Goal: Transaction & Acquisition: Book appointment/travel/reservation

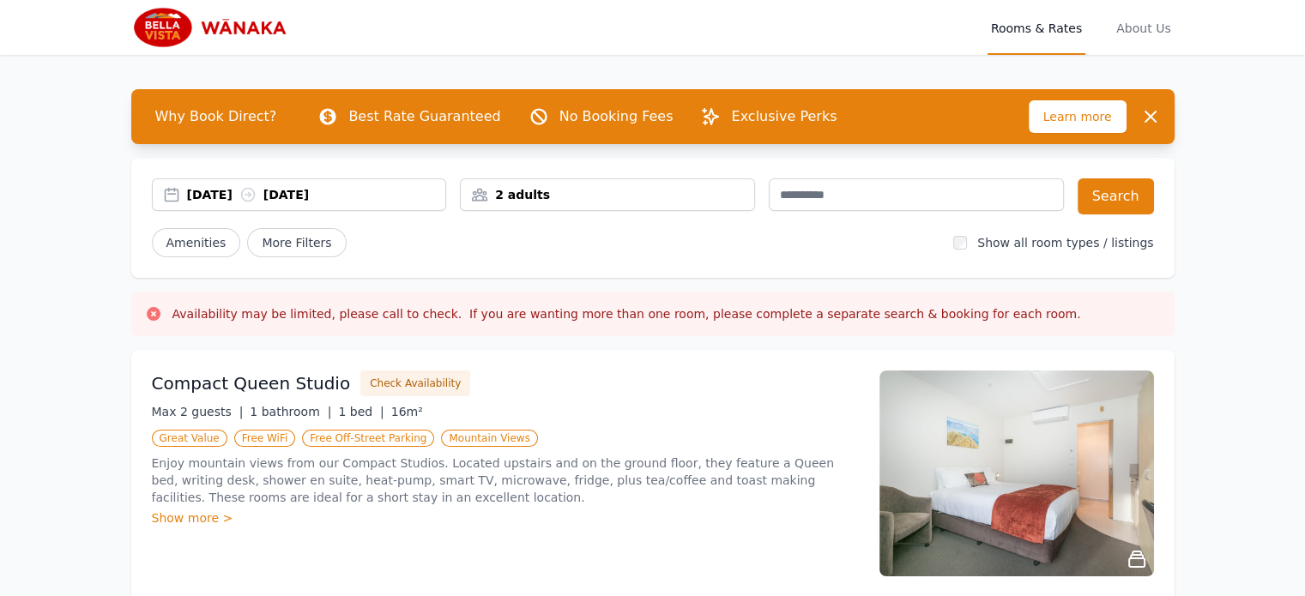
click at [567, 189] on div "2 adults" at bounding box center [607, 194] width 293 height 17
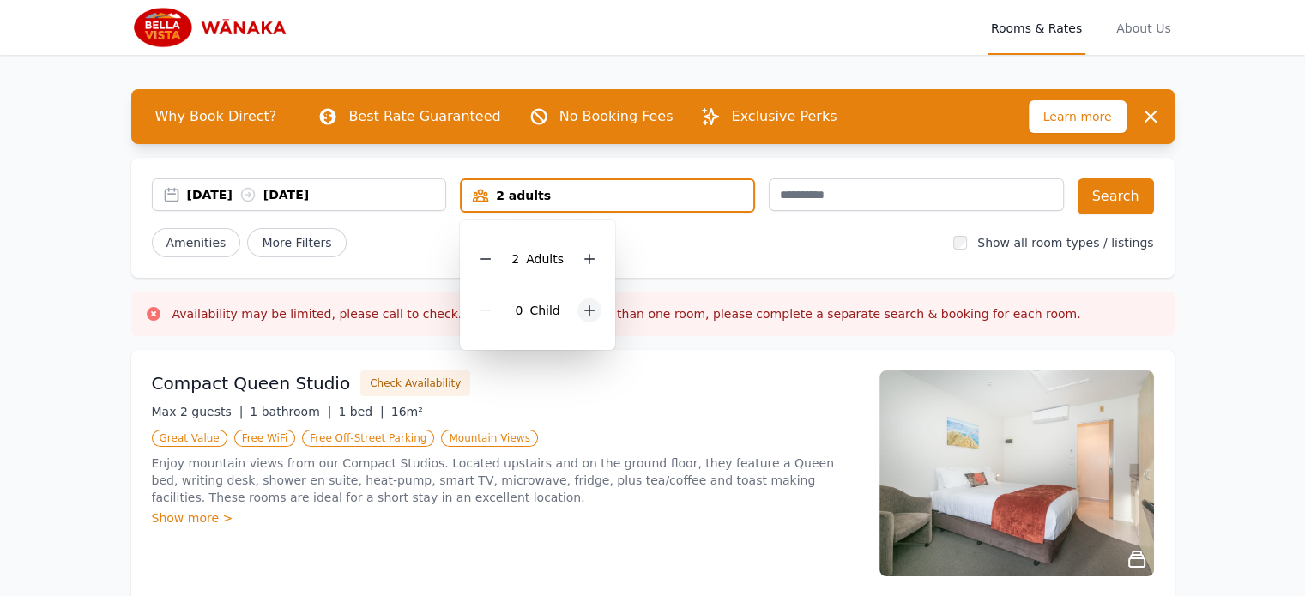
click at [586, 306] on icon at bounding box center [589, 311] width 14 height 14
click at [587, 306] on icon at bounding box center [589, 311] width 14 height 14
click at [699, 250] on div "Amenities More Filters" at bounding box center [546, 242] width 788 height 29
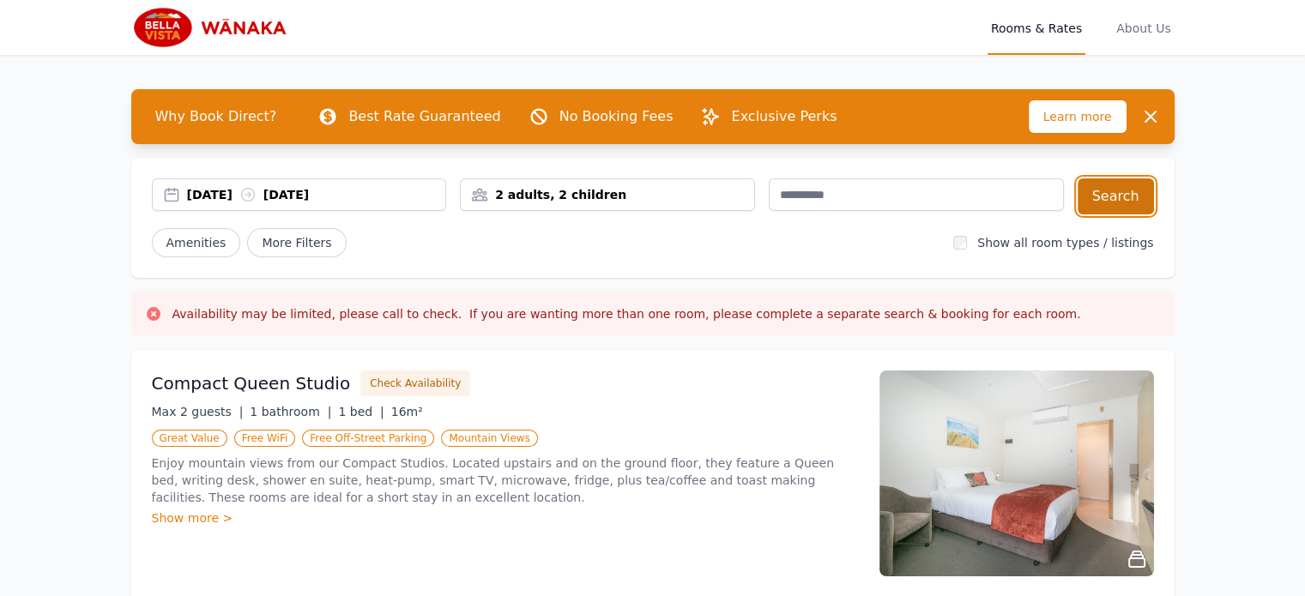
click at [1109, 190] on button "Search" at bounding box center [1115, 196] width 76 height 36
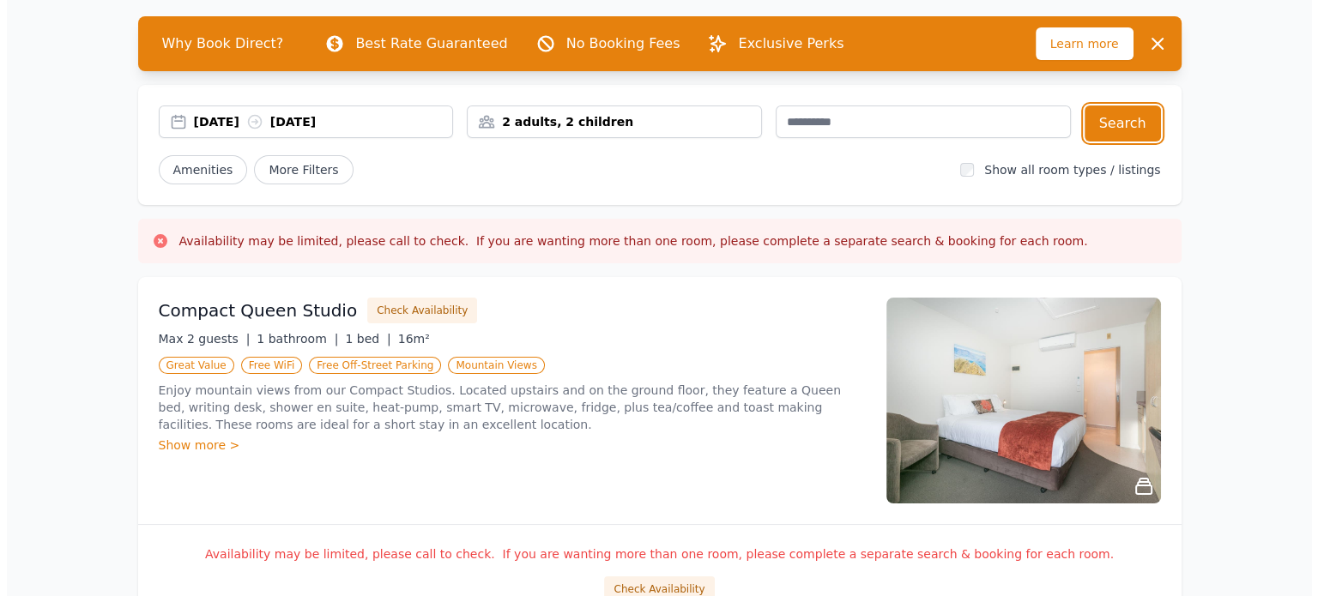
scroll to position [257, 0]
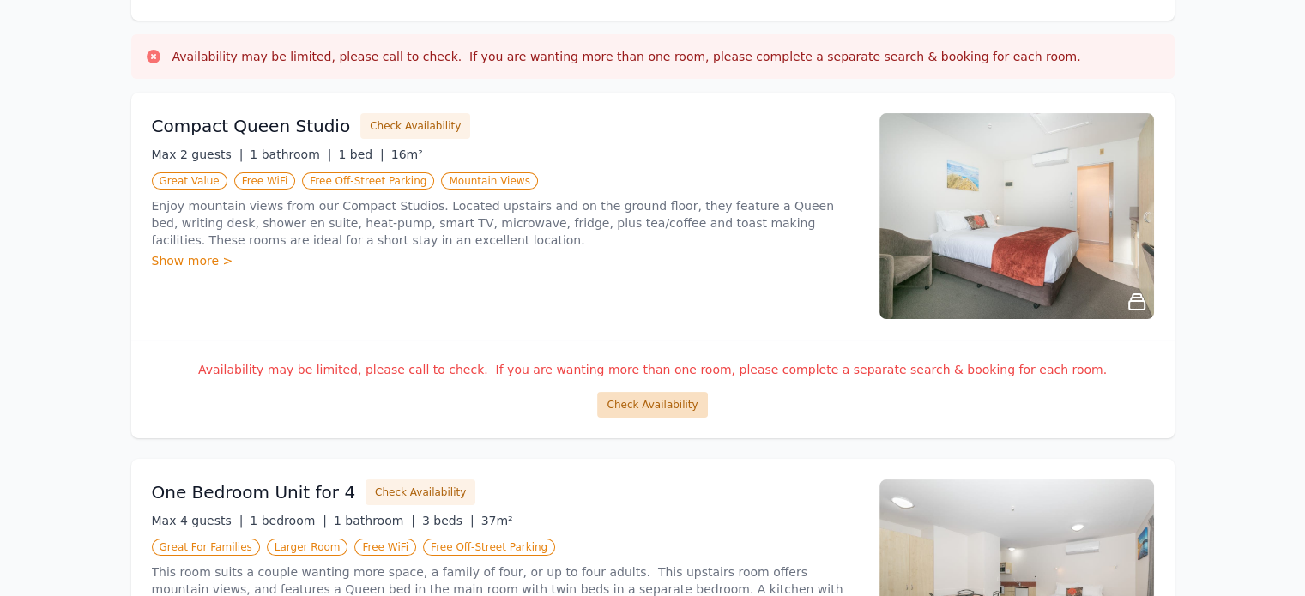
click at [625, 401] on button "Check Availability" at bounding box center [652, 405] width 110 height 26
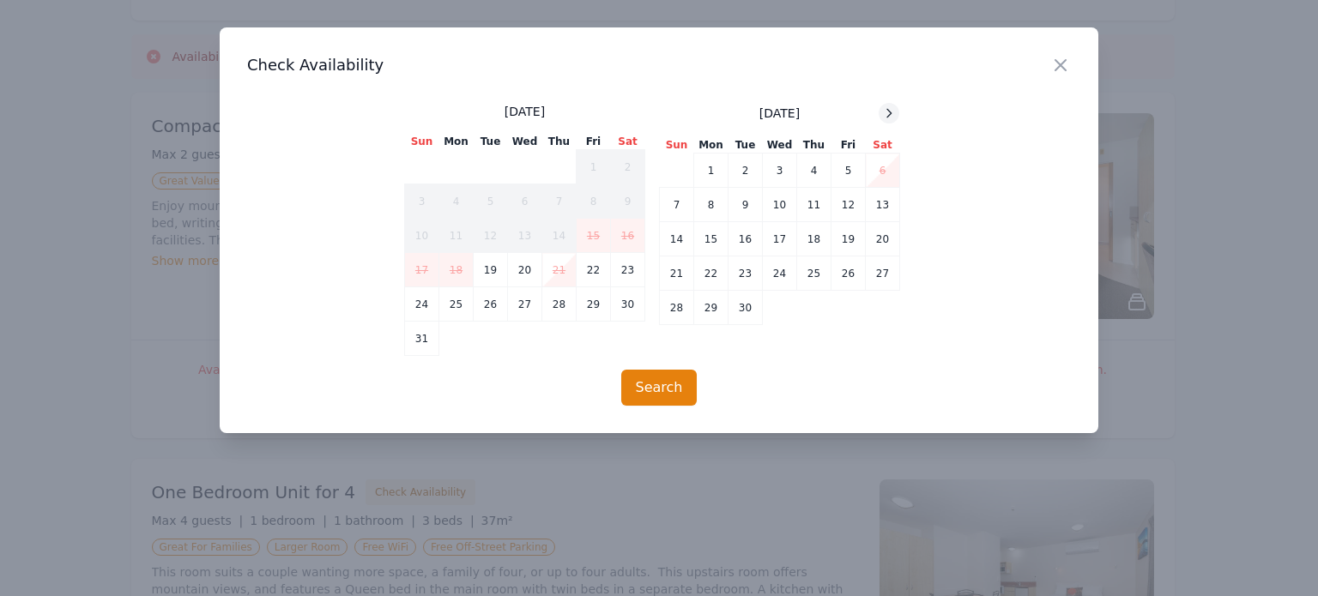
click at [891, 113] on icon at bounding box center [889, 113] width 4 height 8
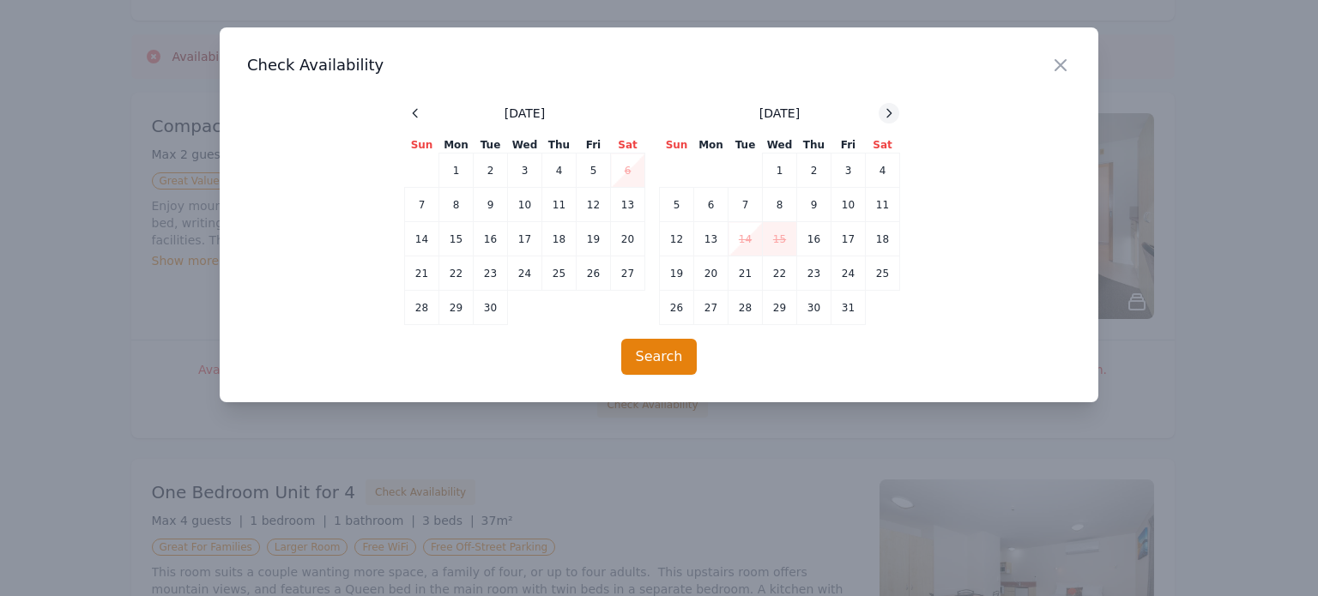
click at [891, 113] on icon at bounding box center [889, 113] width 4 height 8
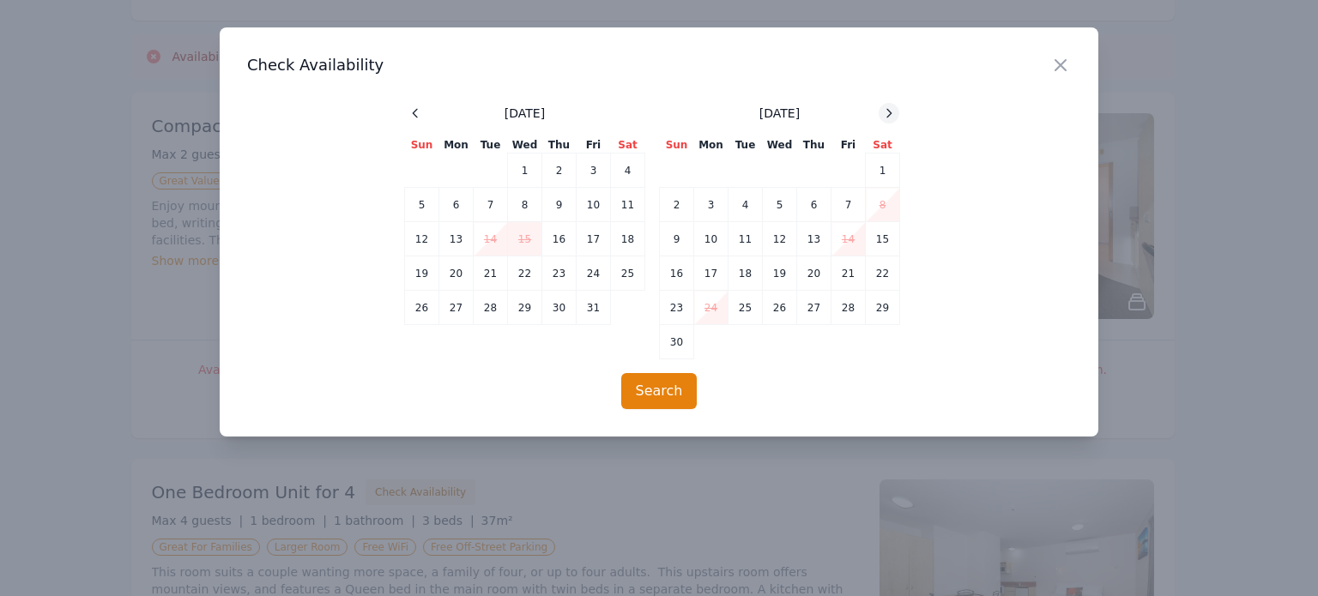
click at [891, 113] on icon at bounding box center [889, 113] width 4 height 8
click at [714, 313] on td "29" at bounding box center [711, 308] width 34 height 34
click at [744, 305] on td "30" at bounding box center [745, 308] width 34 height 34
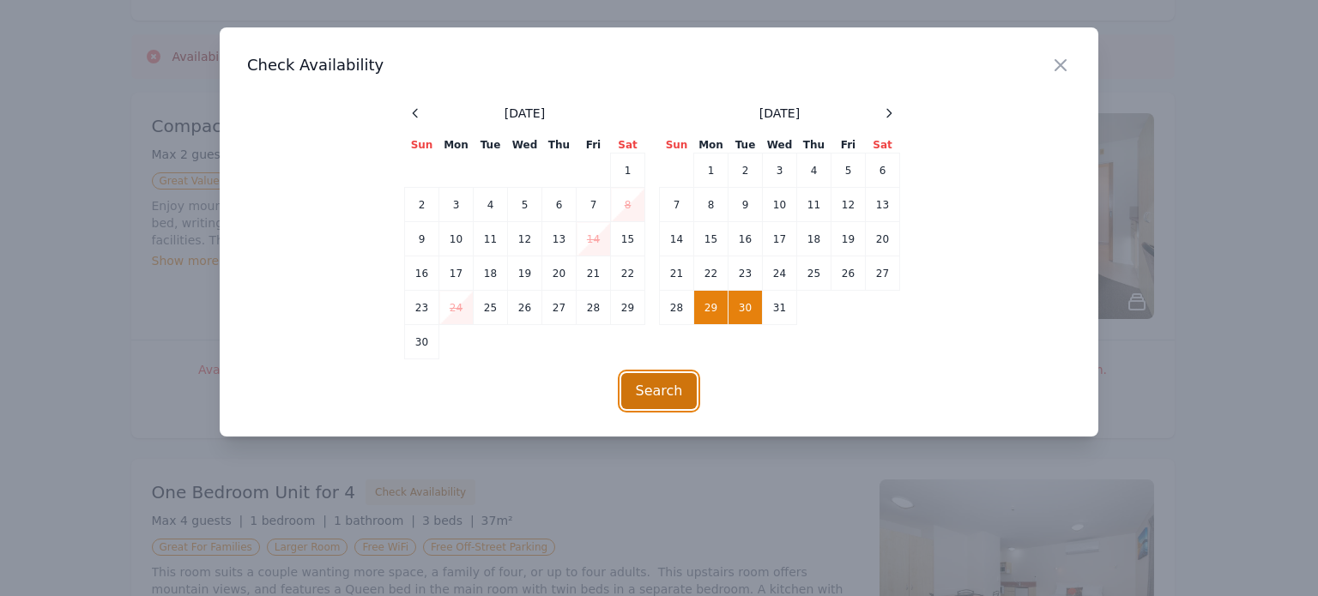
click at [662, 394] on button "Search" at bounding box center [659, 391] width 76 height 36
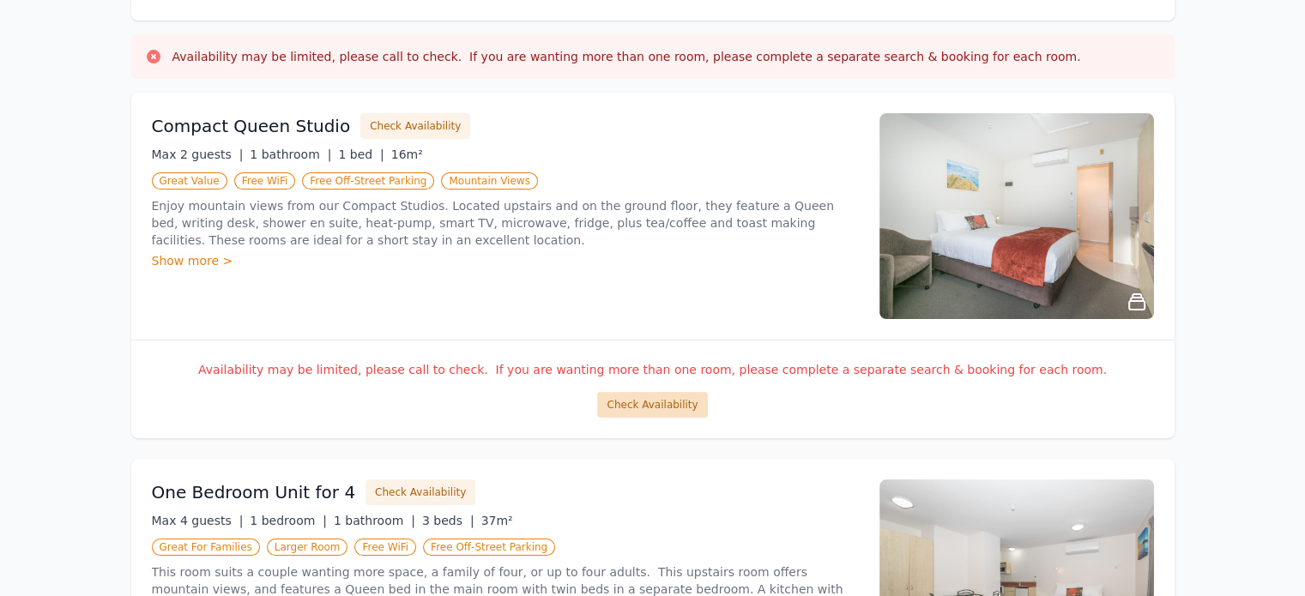
click at [637, 403] on button "Check Availability" at bounding box center [652, 405] width 110 height 26
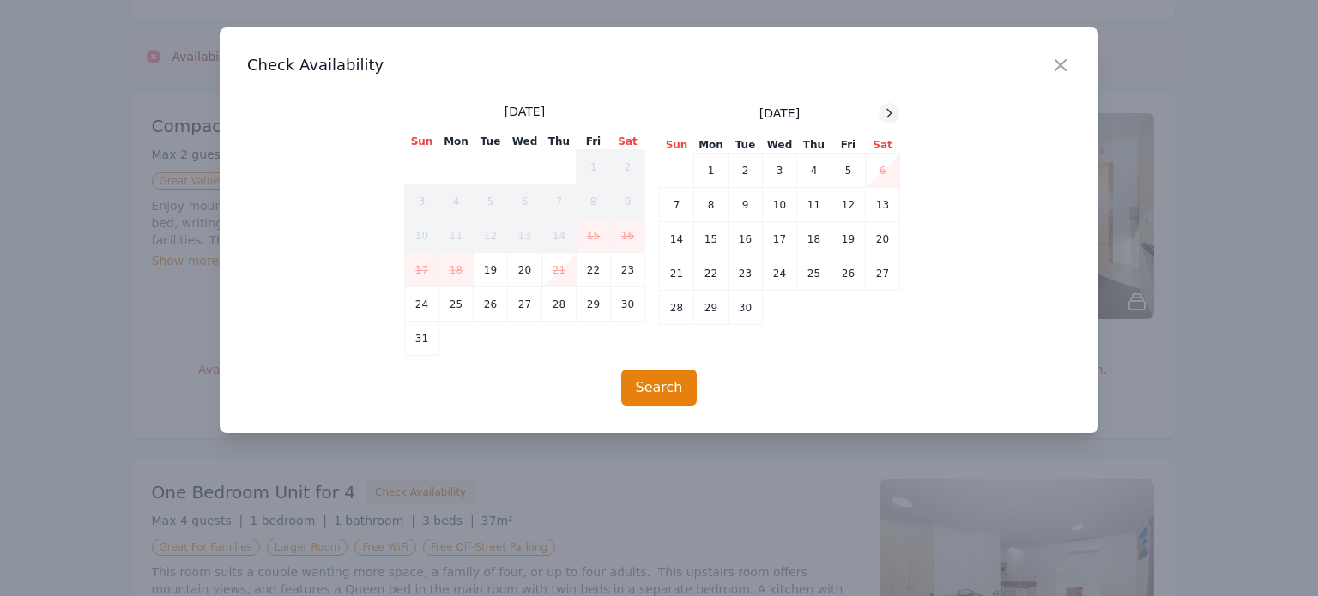
click at [888, 109] on icon at bounding box center [889, 113] width 4 height 8
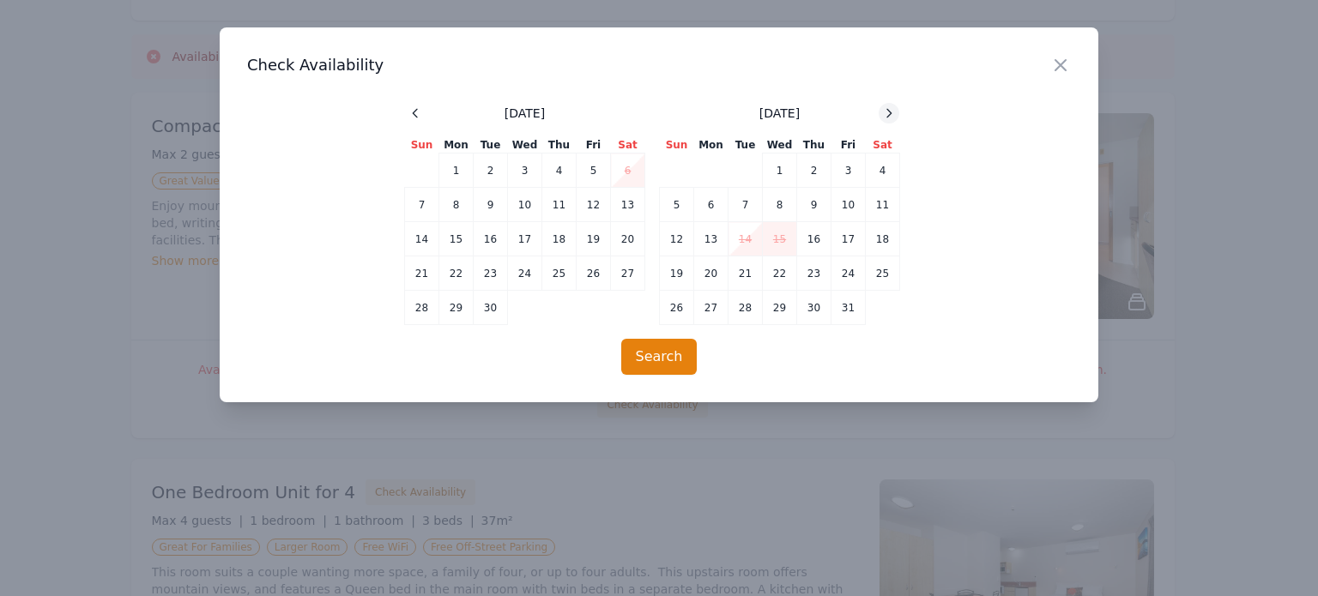
click at [888, 109] on icon at bounding box center [889, 113] width 4 height 8
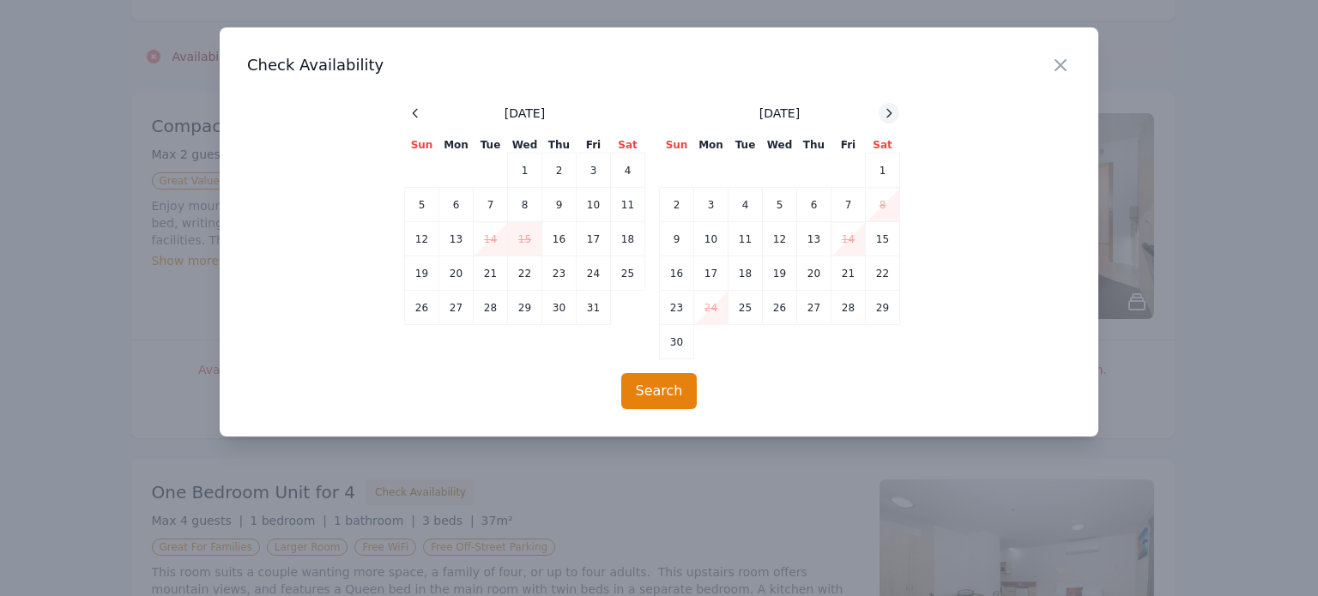
click at [888, 109] on icon at bounding box center [889, 113] width 4 height 8
click at [717, 315] on td "29" at bounding box center [711, 308] width 34 height 34
click at [739, 308] on td "30" at bounding box center [745, 308] width 34 height 34
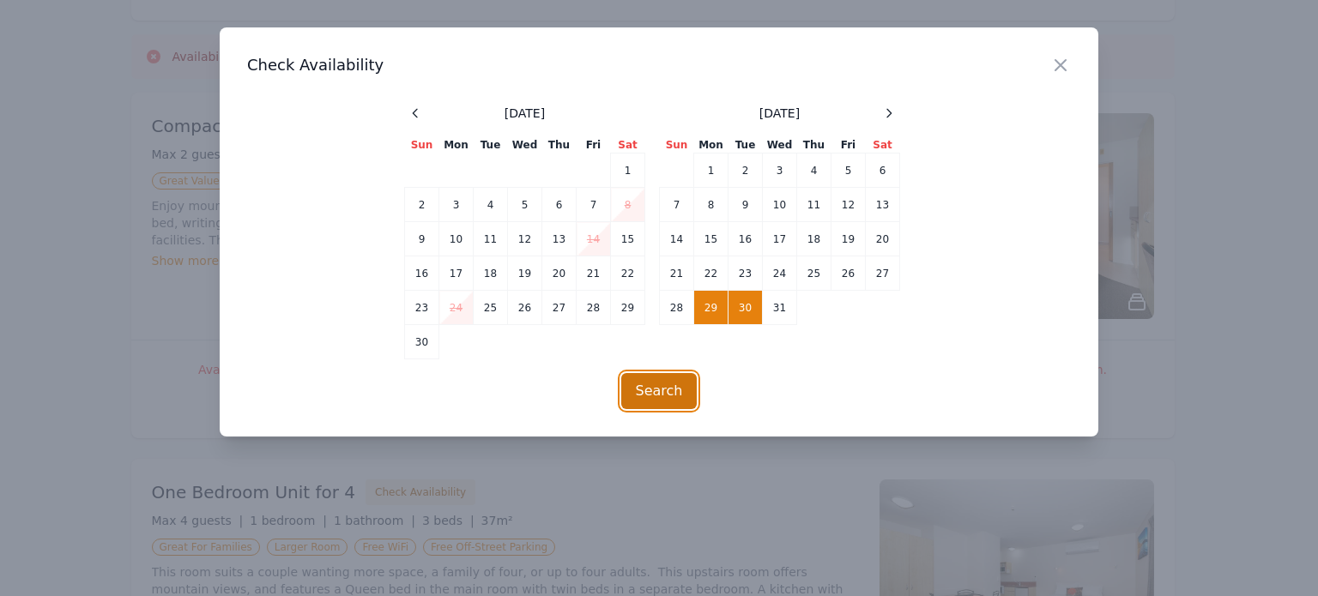
click at [653, 394] on button "Search" at bounding box center [659, 391] width 76 height 36
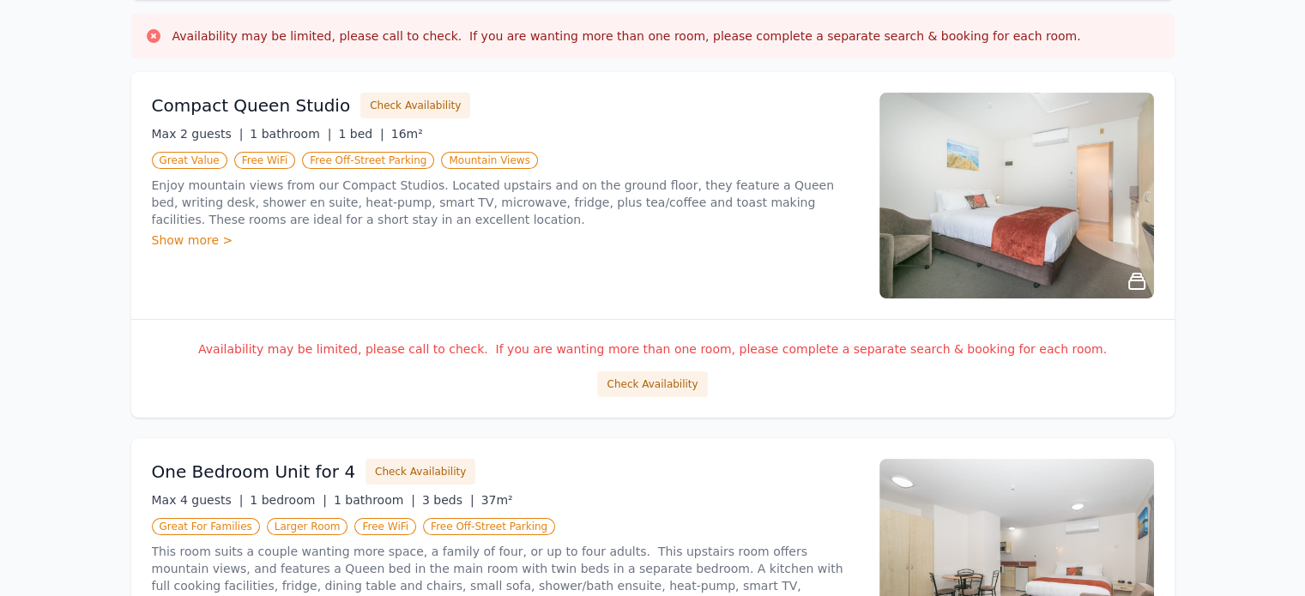
scroll to position [0, 0]
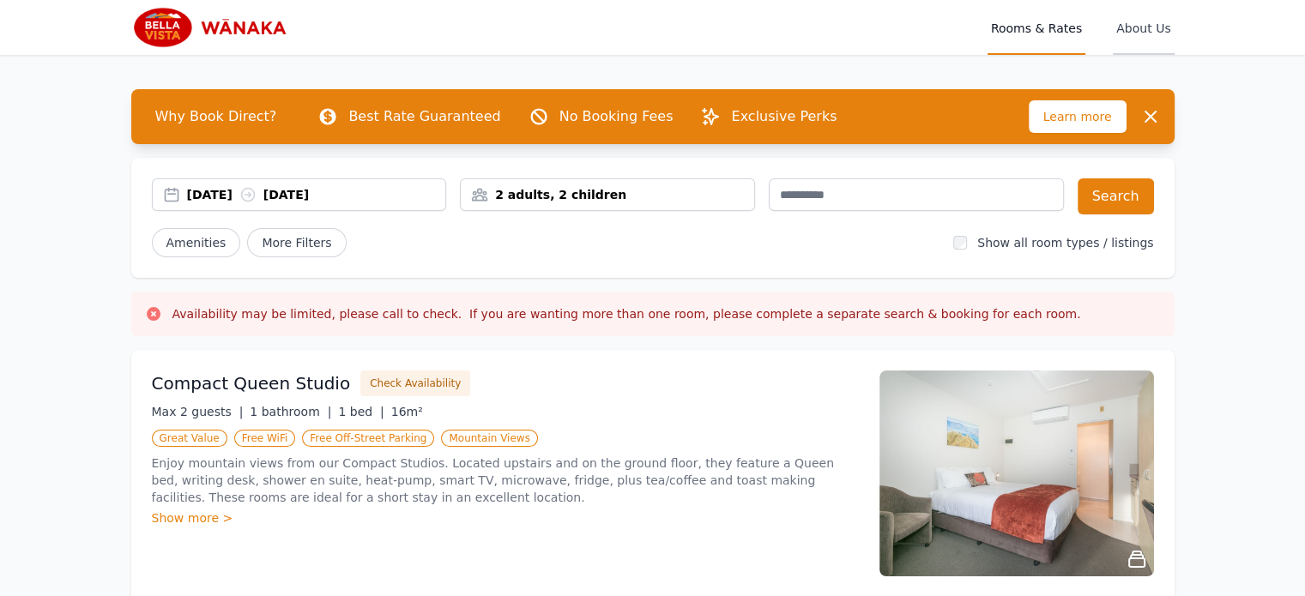
click at [1160, 26] on span "About Us" at bounding box center [1143, 27] width 61 height 55
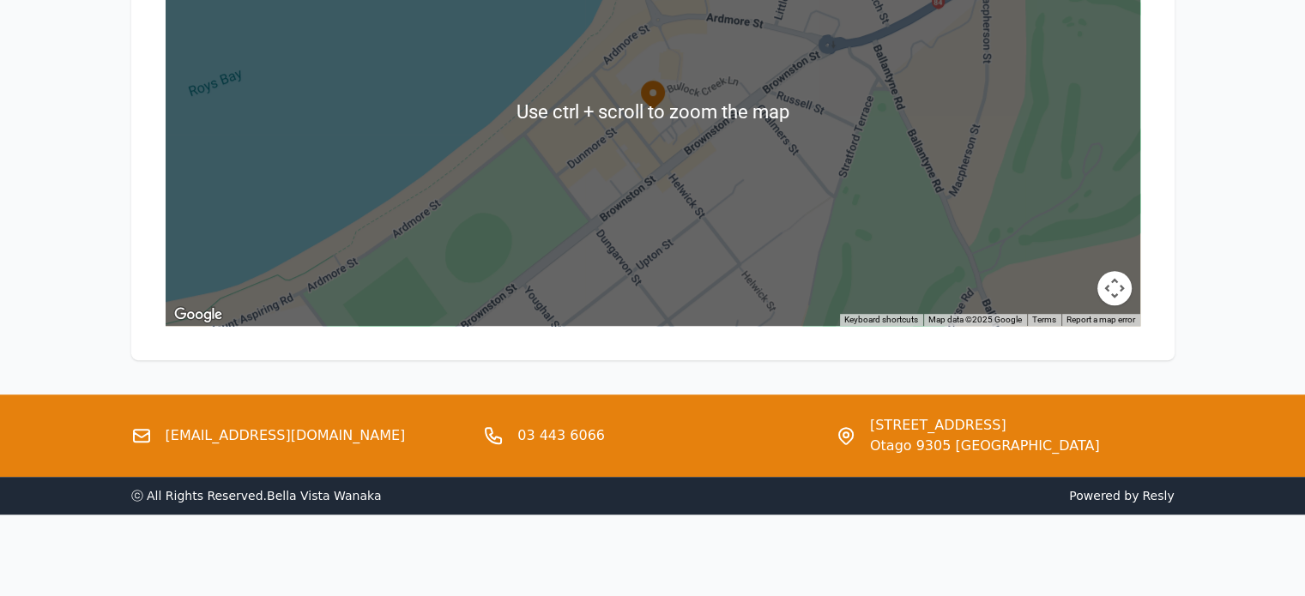
scroll to position [552, 0]
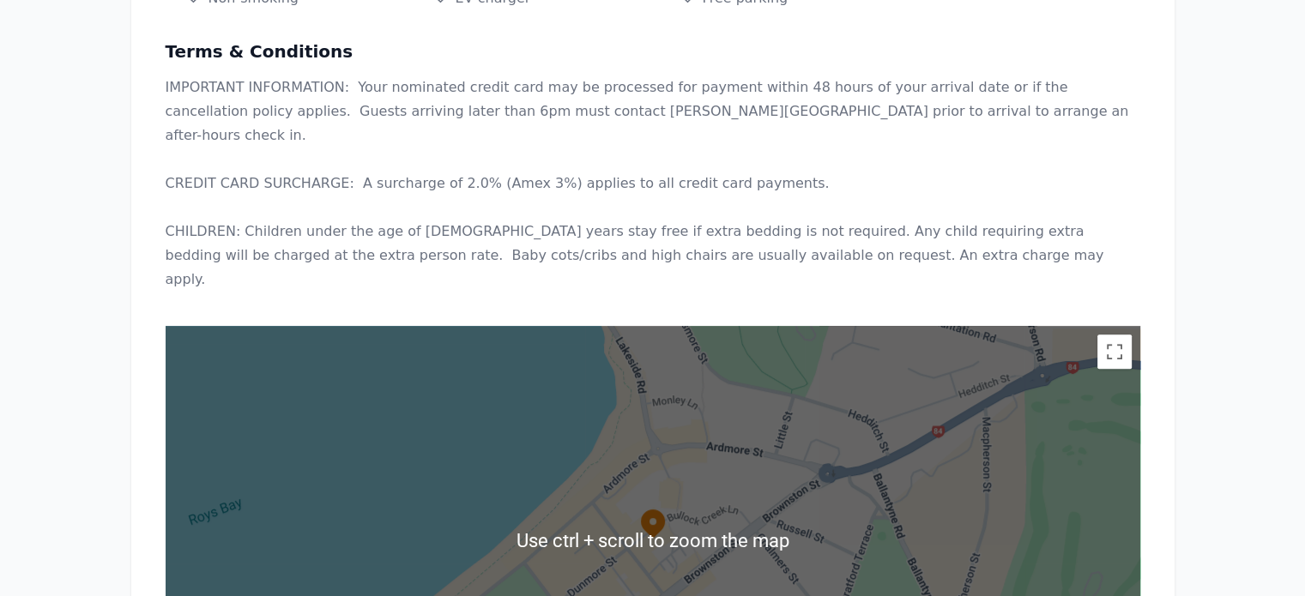
click at [892, 465] on div at bounding box center [653, 540] width 974 height 429
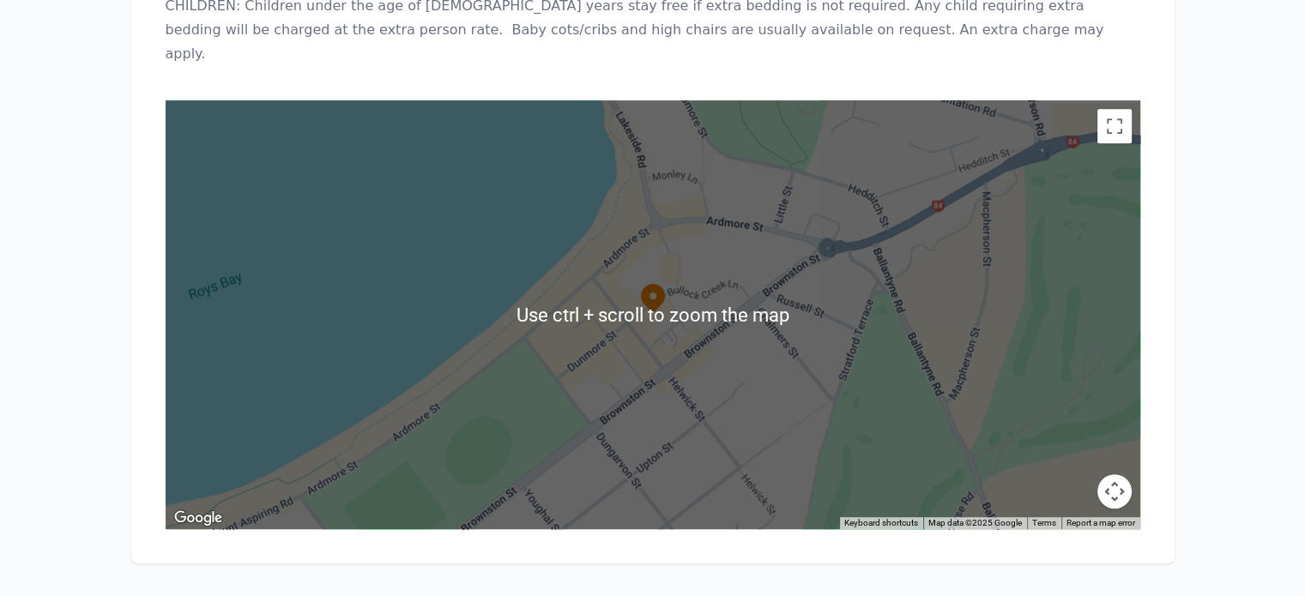
scroll to position [810, 0]
